Goal: Understand process/instructions: Learn how to perform a task or action

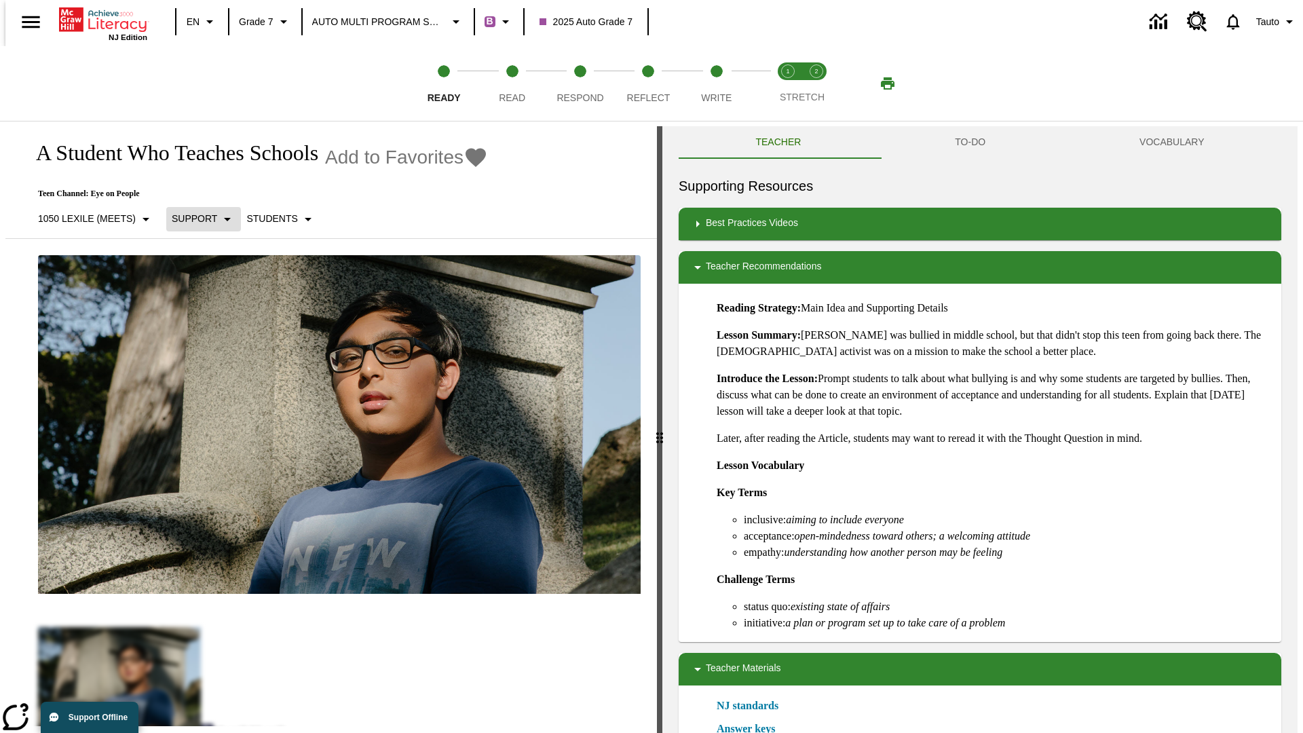
click at [197, 218] on p "Support" at bounding box center [194, 219] width 45 height 14
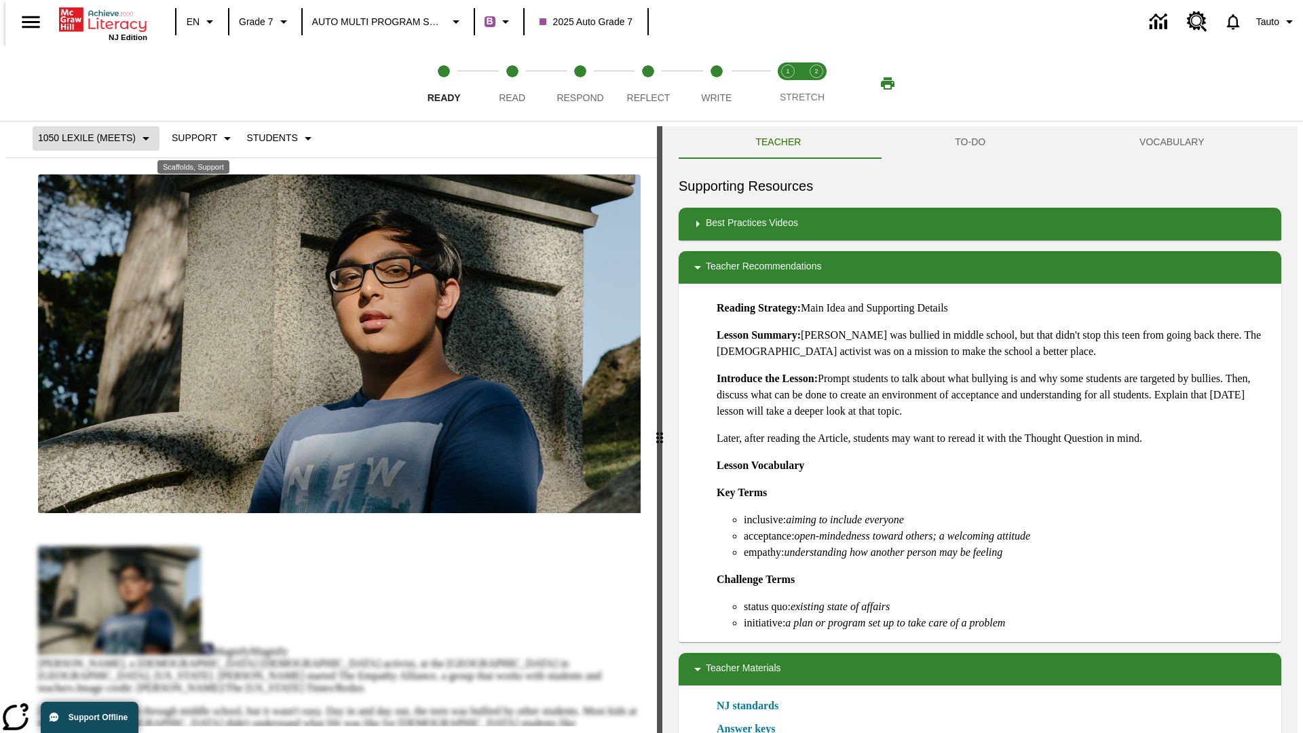
click at [90, 138] on p "1050 Lexile (Meets)" at bounding box center [87, 138] width 98 height 14
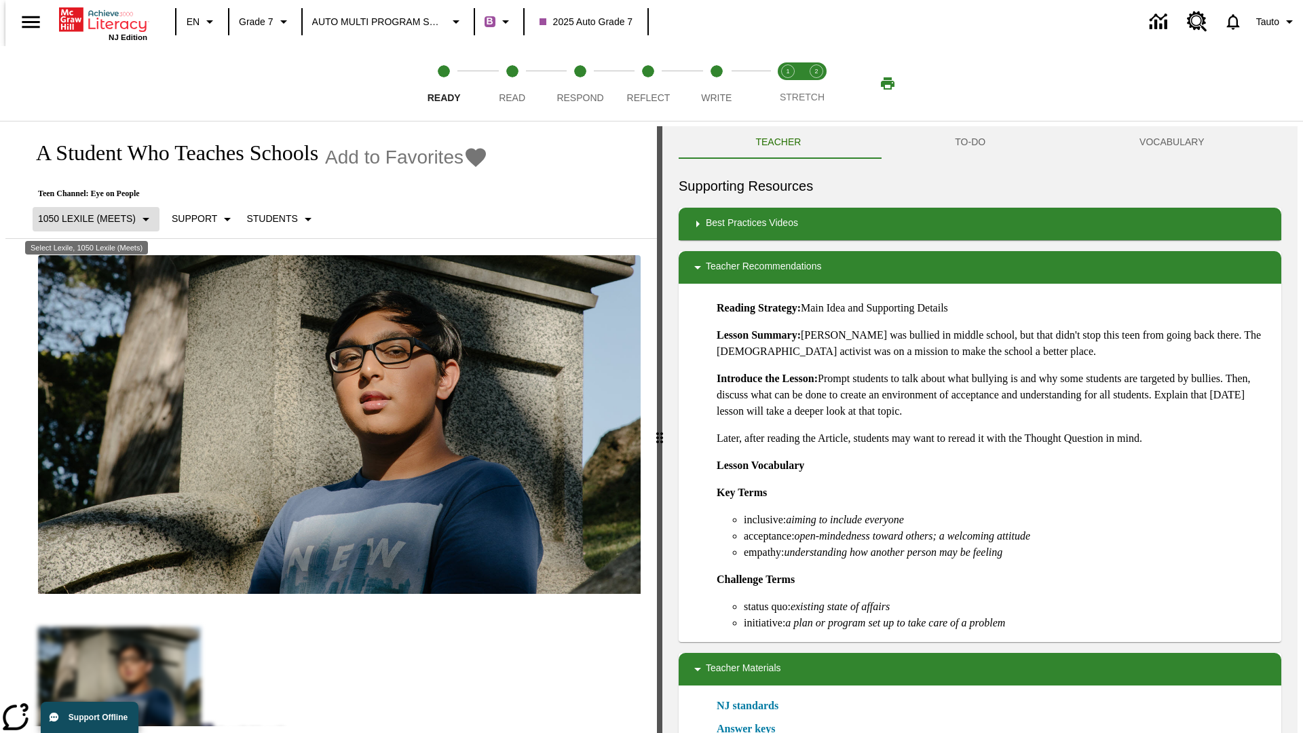
click at [90, 212] on p "1050 Lexile (Meets)" at bounding box center [87, 219] width 98 height 14
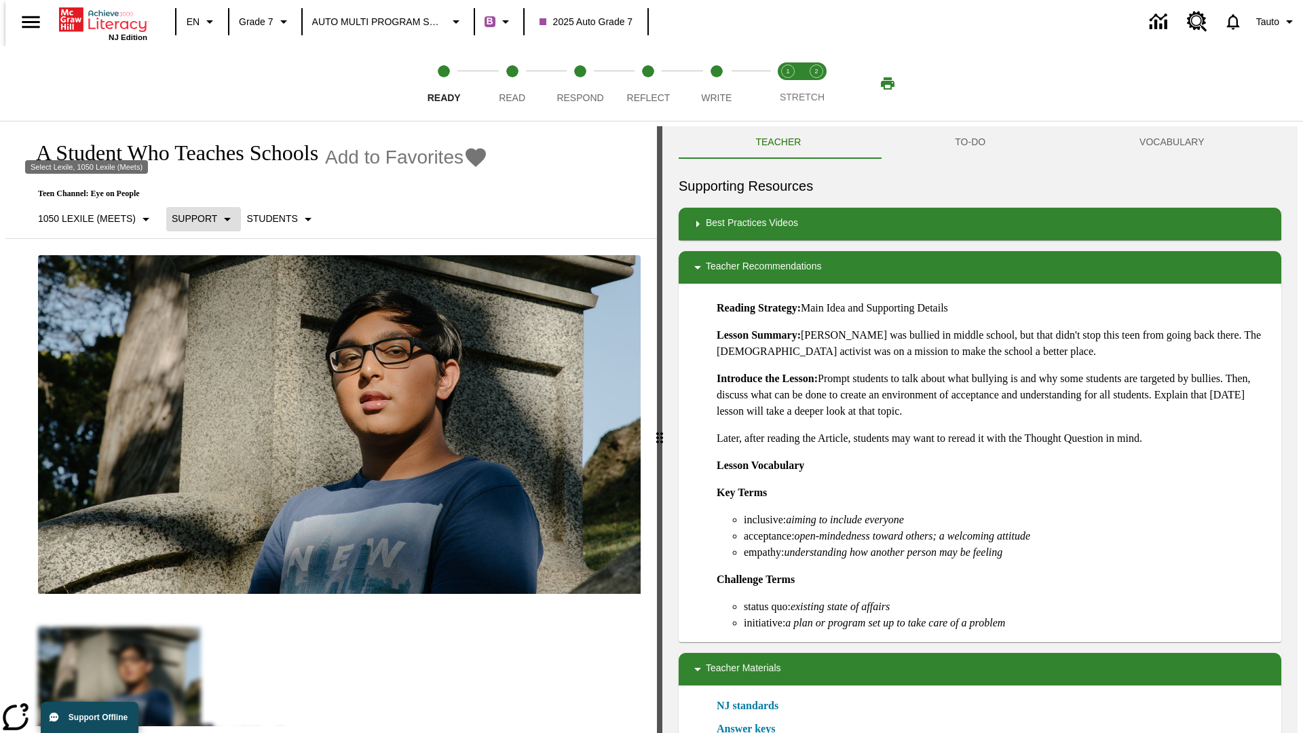
click at [197, 218] on p "Support" at bounding box center [194, 219] width 45 height 14
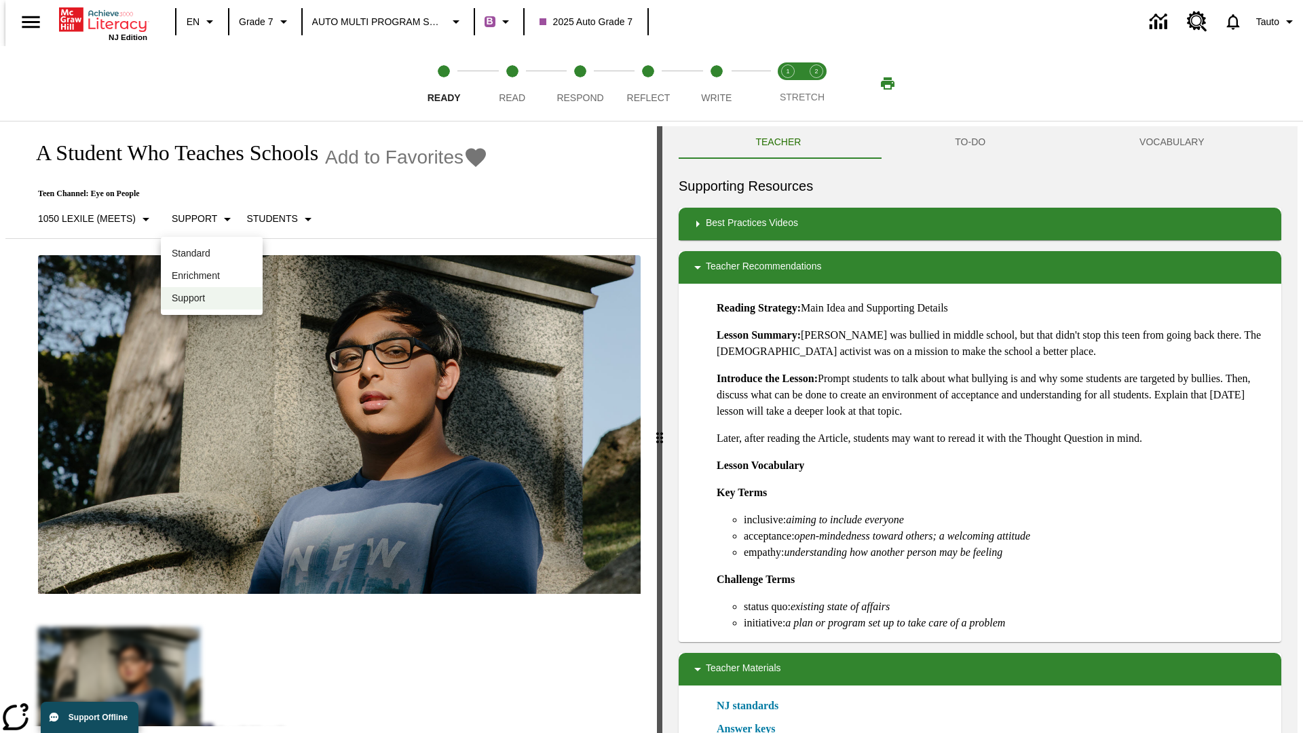
click at [212, 275] on p "Enrichment" at bounding box center [212, 276] width 80 height 14
